Goal: Information Seeking & Learning: Learn about a topic

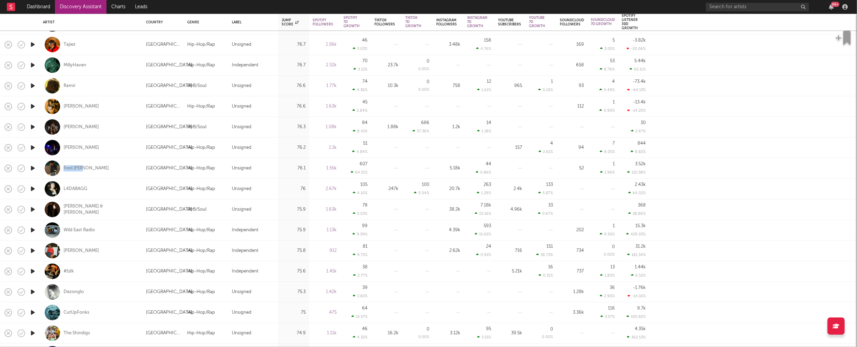
click at [33, 271] on icon "button" at bounding box center [32, 271] width 7 height 9
click at [34, 291] on icon "button" at bounding box center [32, 291] width 7 height 9
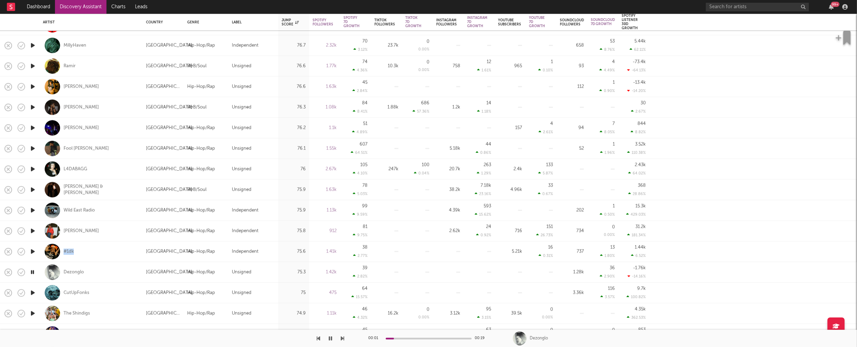
click at [32, 270] on icon "button" at bounding box center [32, 272] width 7 height 9
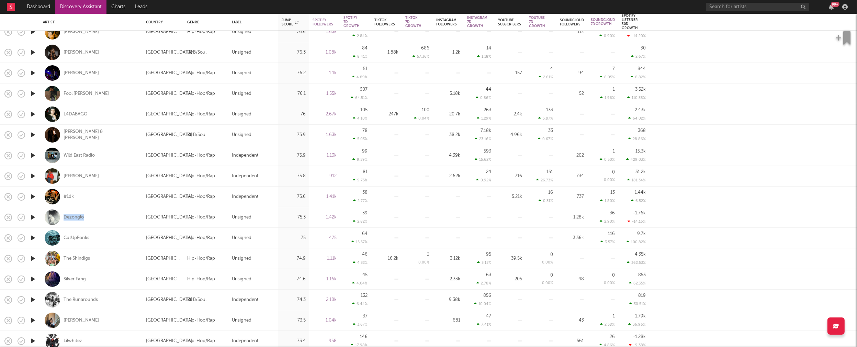
click at [33, 276] on icon "button" at bounding box center [32, 279] width 7 height 9
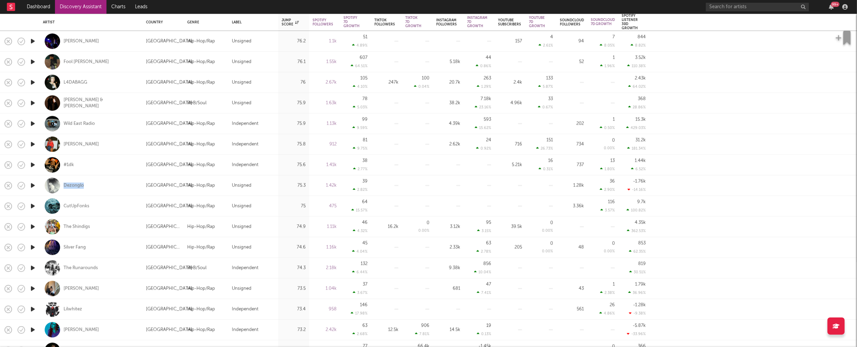
click at [30, 265] on icon "button" at bounding box center [32, 267] width 7 height 9
click at [31, 266] on icon "button" at bounding box center [32, 267] width 7 height 9
click at [33, 287] on icon "button" at bounding box center [32, 288] width 7 height 9
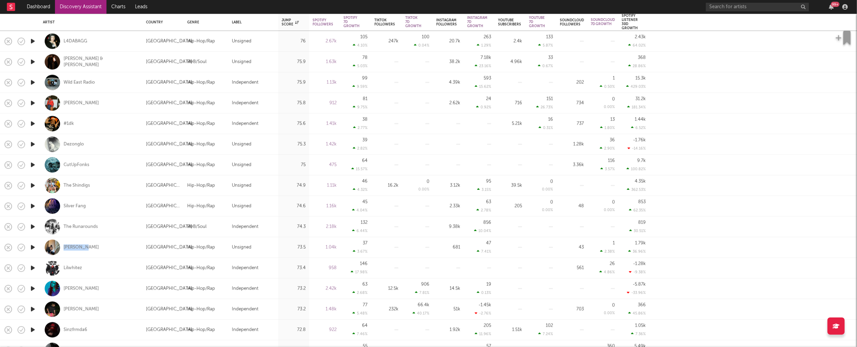
click at [32, 287] on icon "button" at bounding box center [32, 288] width 7 height 9
click at [33, 287] on icon "button" at bounding box center [32, 288] width 7 height 9
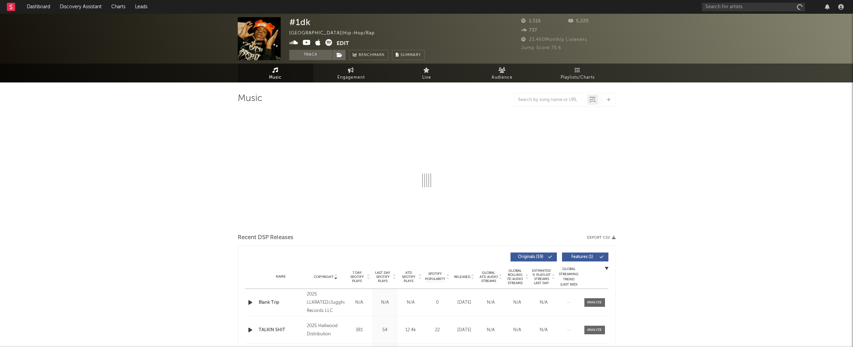
select select "6m"
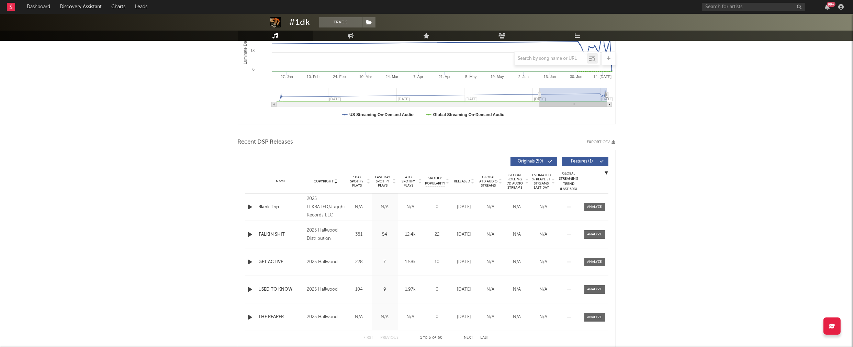
scroll to position [150, 0]
click at [249, 206] on icon "button" at bounding box center [250, 206] width 7 height 9
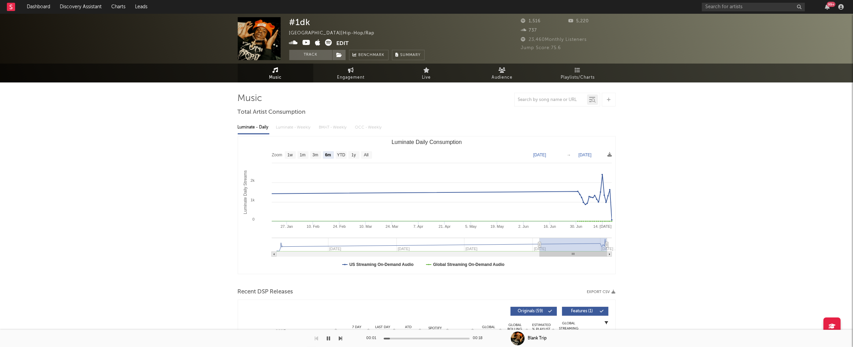
click at [301, 128] on div "Luminate - Daily Luminate - Weekly BMAT - Weekly OCC - Weekly" at bounding box center [427, 128] width 378 height 12
click at [345, 78] on span "Engagement" at bounding box center [350, 77] width 27 height 8
select select "1w"
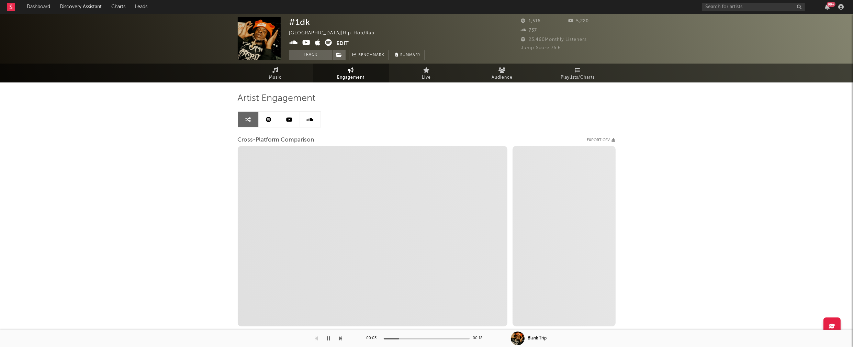
select select "1m"
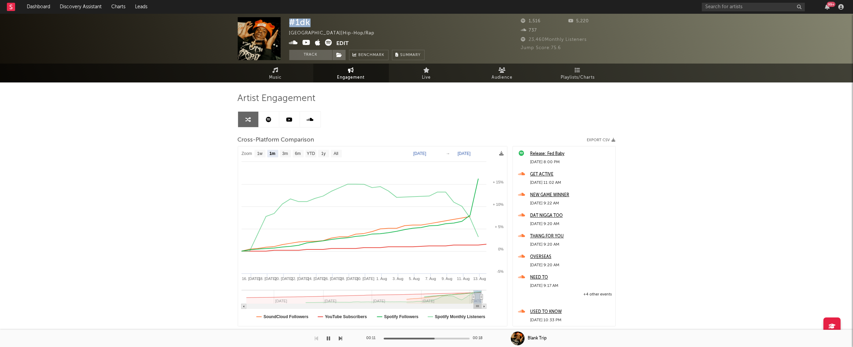
drag, startPoint x: 290, startPoint y: 22, endPoint x: 317, endPoint y: 21, distance: 27.1
click at [317, 21] on div "#1dk United States | Hip-Hop/Rap Edit Track Benchmark Summary" at bounding box center [356, 38] width 135 height 43
copy div "#1dk"
click at [329, 338] on icon "button" at bounding box center [328, 338] width 3 height 5
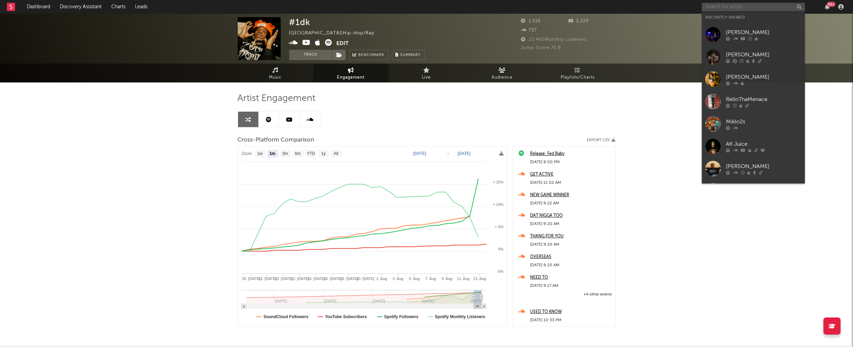
click at [747, 6] on input "text" at bounding box center [753, 7] width 103 height 9
paste input "sosocamo"
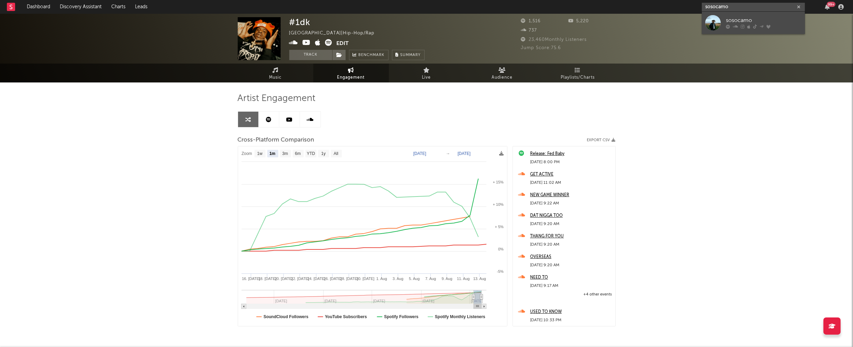
type input "sosocamo"
click at [751, 15] on link "sosocamo" at bounding box center [753, 23] width 103 height 22
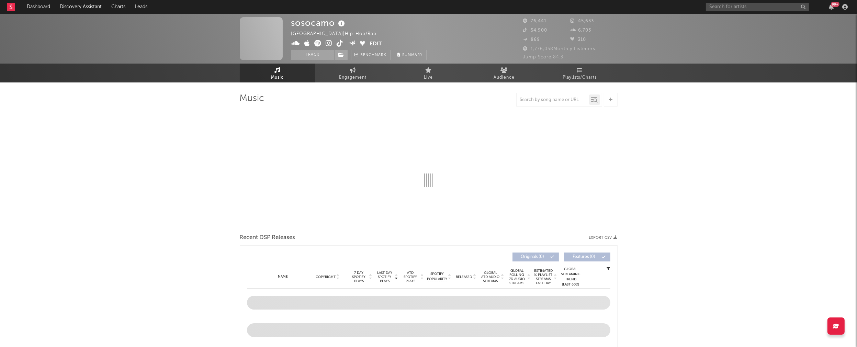
select select "6m"
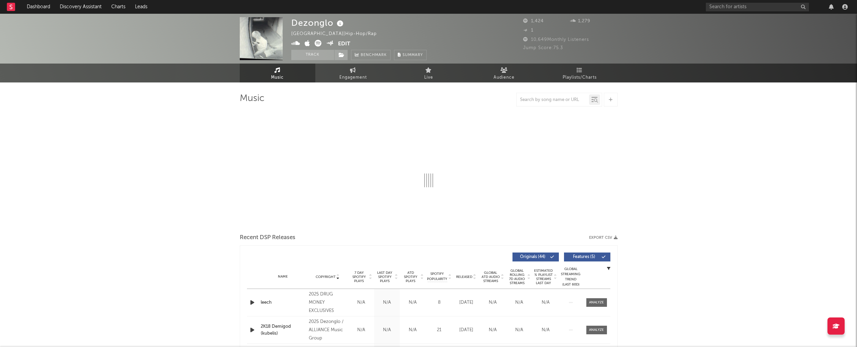
select select "1w"
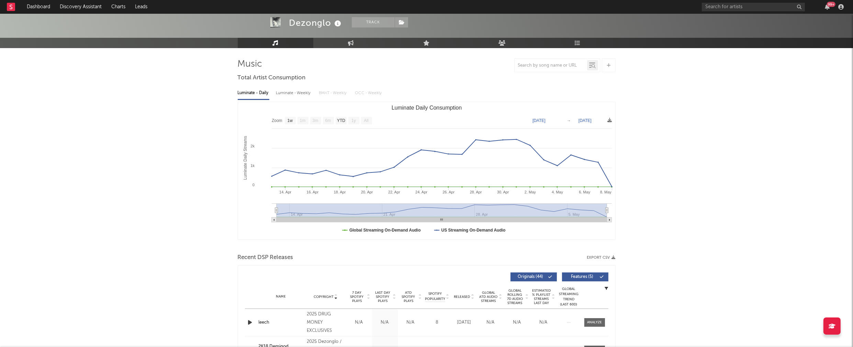
scroll to position [164, 0]
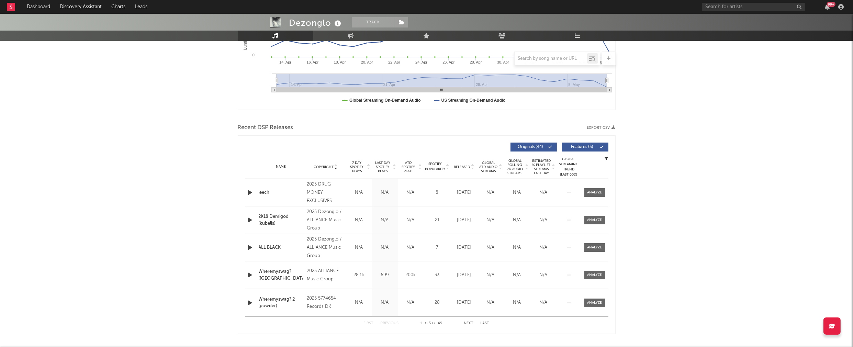
click at [252, 191] on icon "button" at bounding box center [250, 192] width 7 height 9
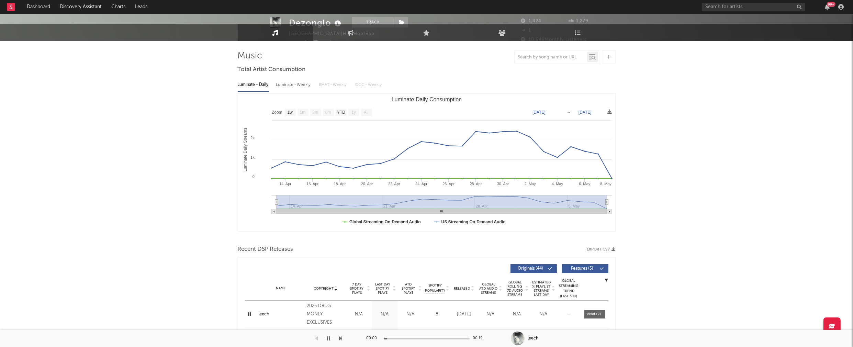
scroll to position [0, 0]
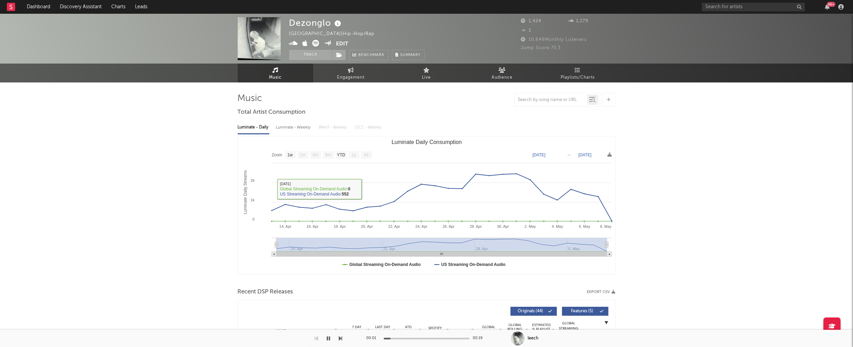
click at [297, 127] on div "Luminate - Weekly" at bounding box center [294, 128] width 36 height 12
select select "6m"
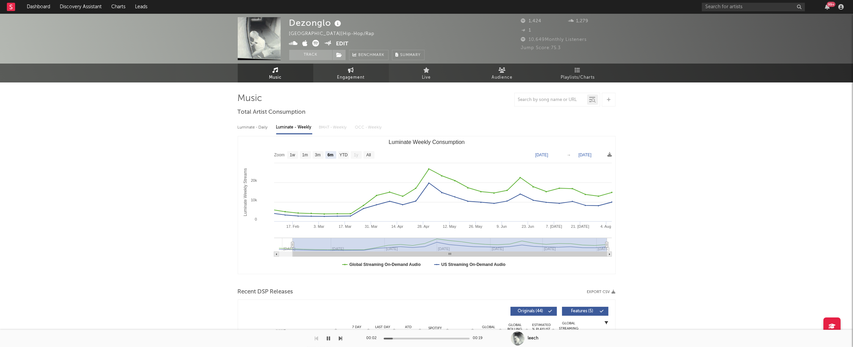
click at [343, 82] on link "Engagement" at bounding box center [351, 73] width 76 height 19
select select "1w"
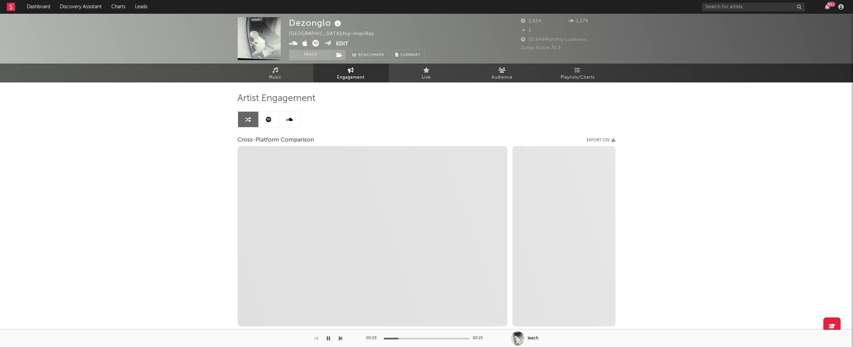
select select "1m"
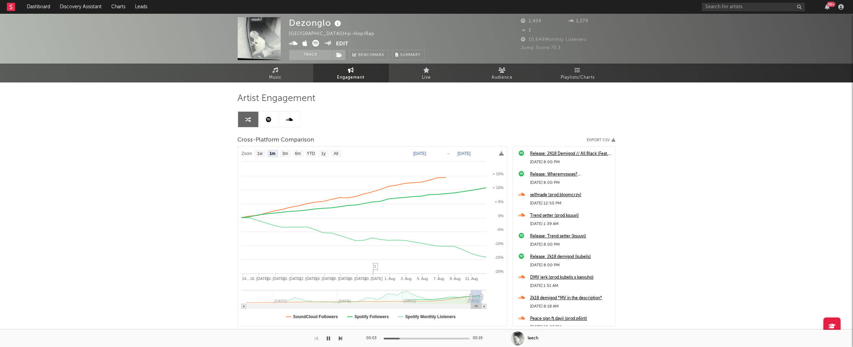
click at [293, 42] on icon at bounding box center [293, 43] width 9 height 7
drag, startPoint x: 289, startPoint y: 24, endPoint x: 328, endPoint y: 24, distance: 38.5
click at [328, 24] on div "Dezonglo" at bounding box center [316, 22] width 54 height 11
copy div "Dezonglo"
click at [327, 338] on icon "button" at bounding box center [328, 338] width 3 height 5
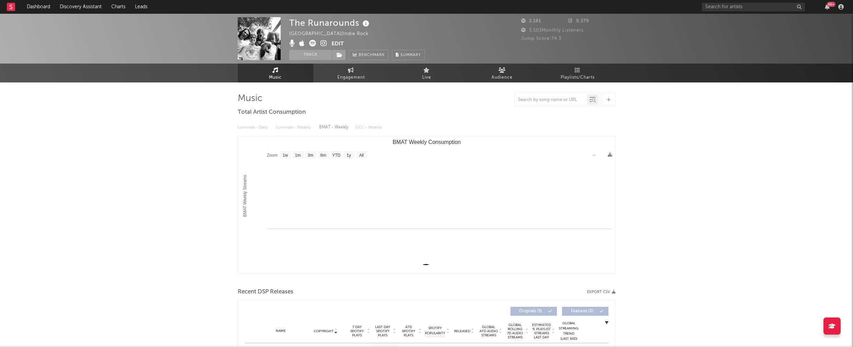
select select "1w"
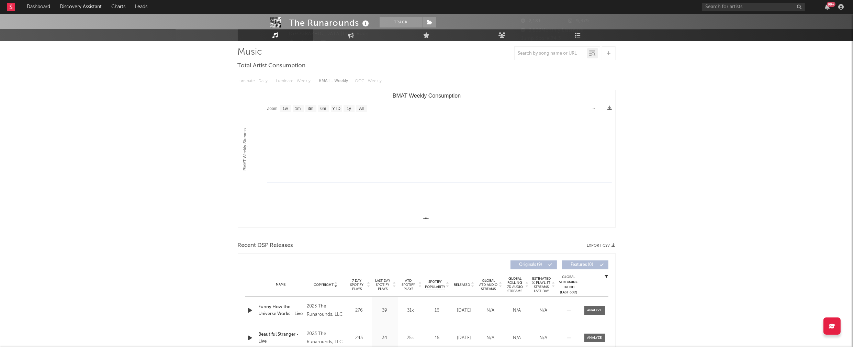
scroll to position [148, 0]
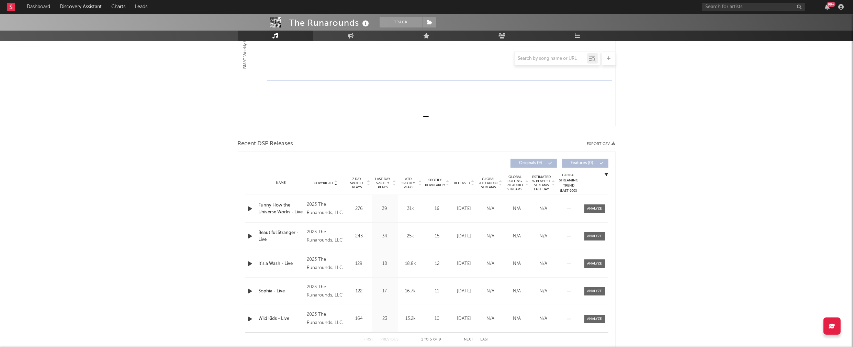
click at [252, 208] on icon "button" at bounding box center [250, 208] width 7 height 9
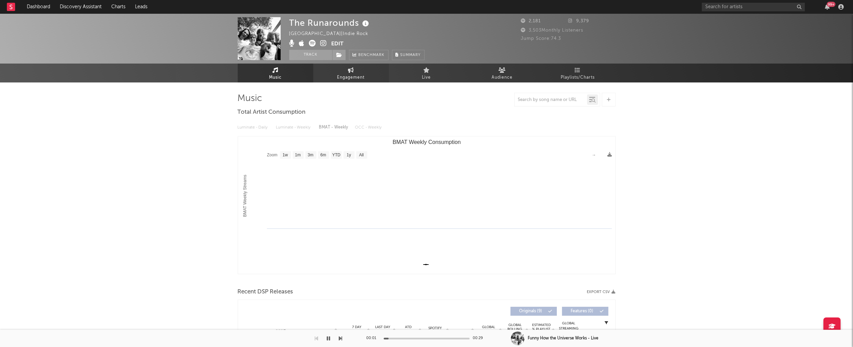
click at [337, 76] on span "Engagement" at bounding box center [350, 77] width 27 height 8
select select "1w"
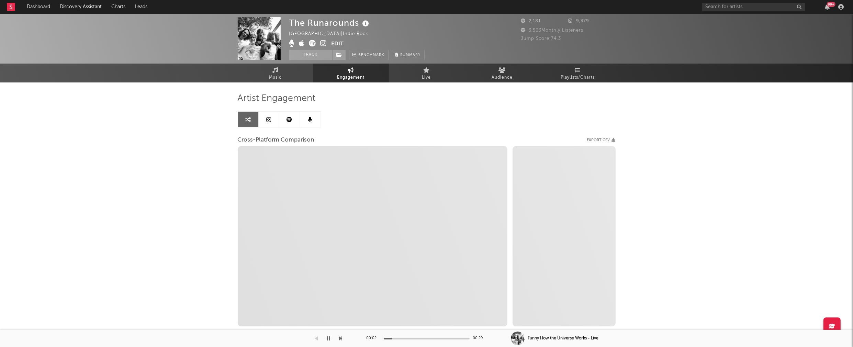
click at [325, 44] on icon at bounding box center [323, 43] width 7 height 7
select select "1m"
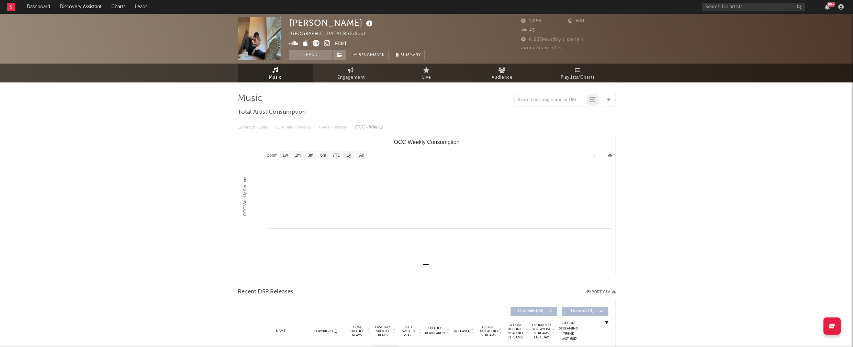
select select "1w"
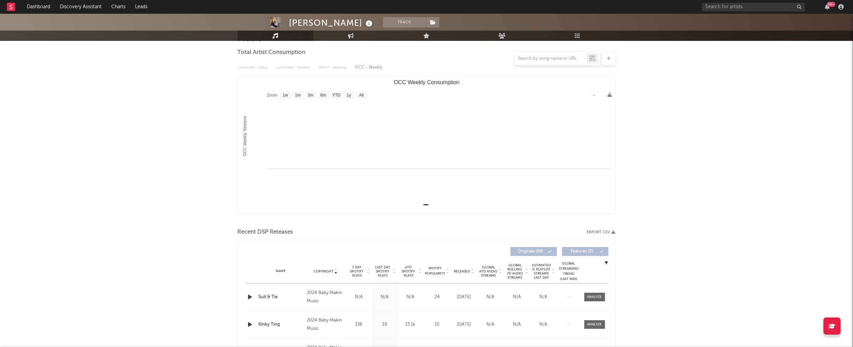
scroll to position [111, 0]
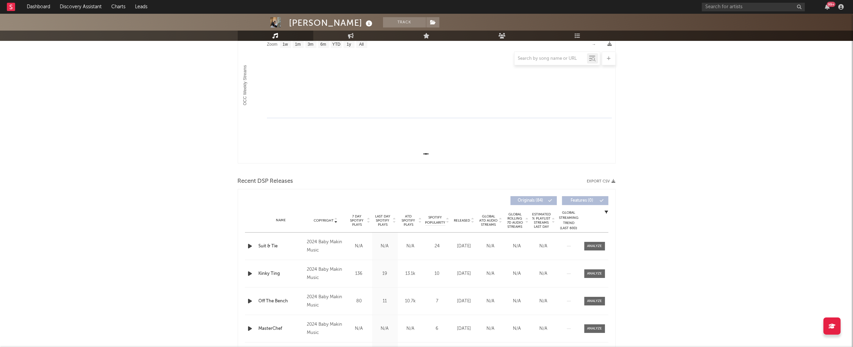
click at [249, 243] on icon "button" at bounding box center [250, 246] width 7 height 9
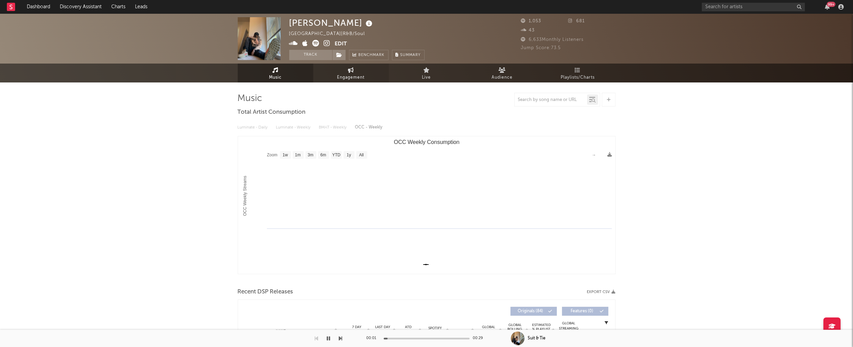
click at [341, 76] on span "Engagement" at bounding box center [350, 77] width 27 height 8
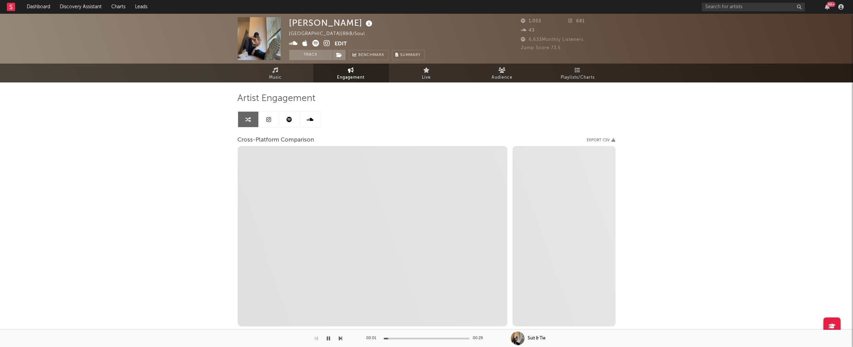
select select "1w"
click at [327, 44] on icon at bounding box center [327, 43] width 7 height 7
select select "1m"
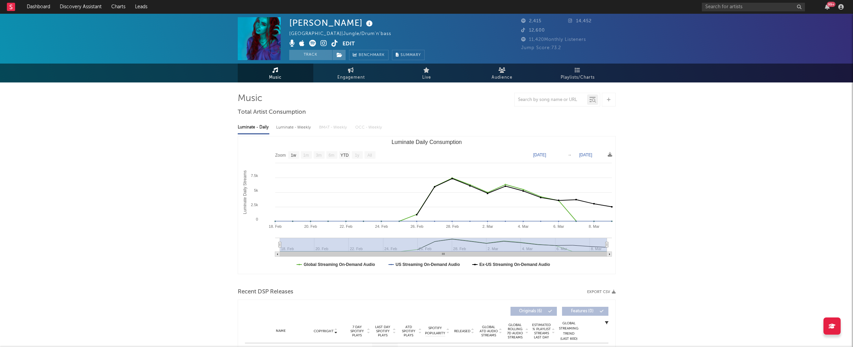
select select "1w"
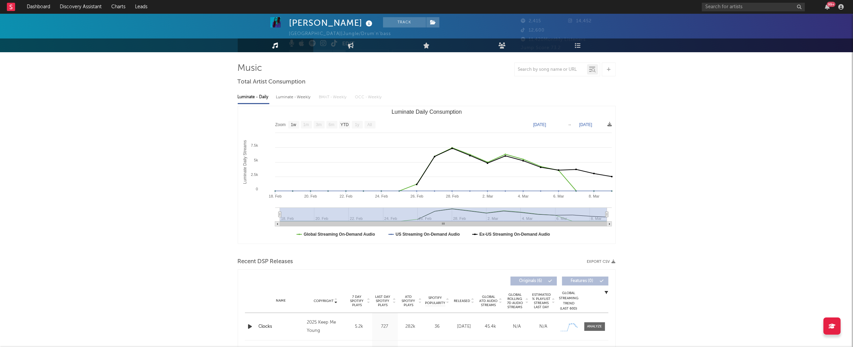
scroll to position [87, 0]
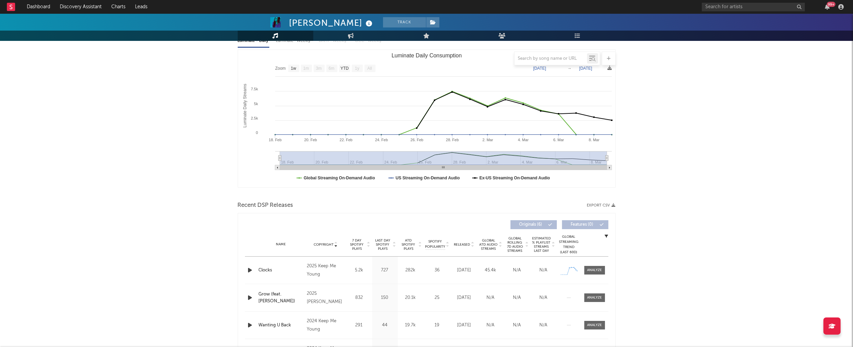
click at [250, 269] on icon "button" at bounding box center [250, 270] width 7 height 9
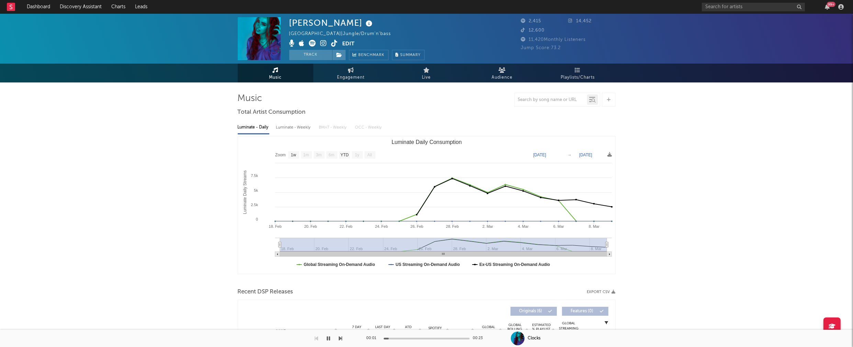
click at [291, 128] on div "Luminate - Weekly" at bounding box center [294, 128] width 36 height 12
select select "6m"
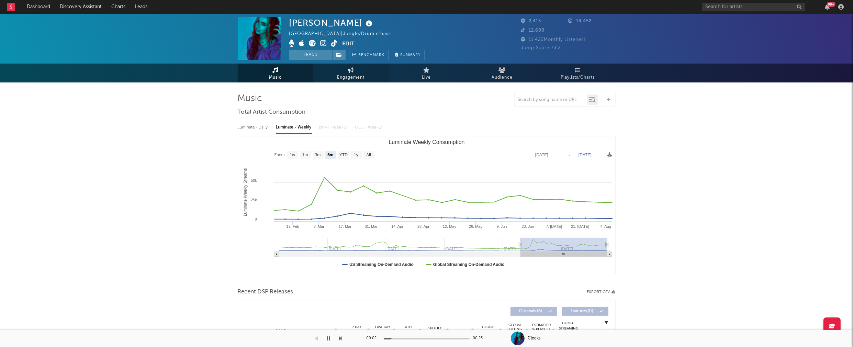
click at [359, 75] on span "Engagement" at bounding box center [350, 77] width 27 height 8
select select "1w"
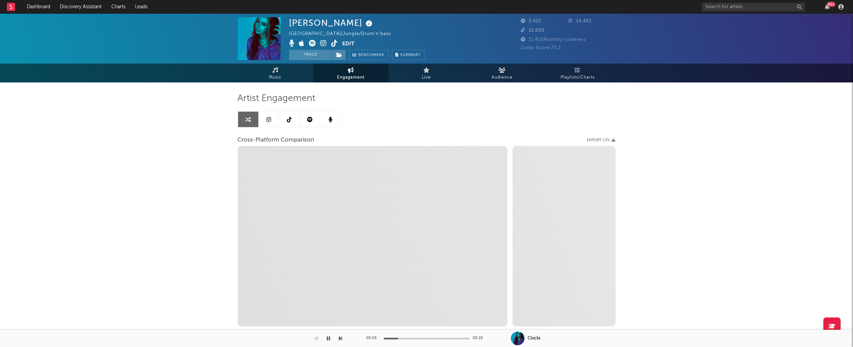
click at [322, 42] on icon at bounding box center [323, 43] width 7 height 7
select select "1m"
